Goal: Find specific page/section: Find specific page/section

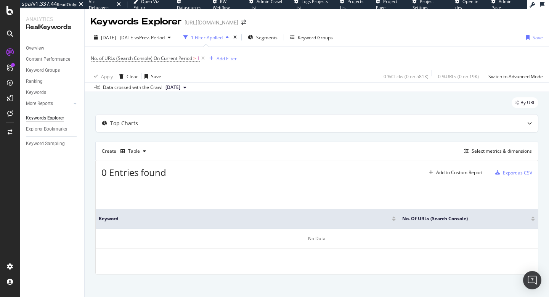
click at [415, 31] on div "2025 Aug. 23rd - Sep. 19th vs Prev. Period 1 Filter Applied Segments Keyword Gr…" at bounding box center [317, 38] width 465 height 15
